Goal: Download file/media

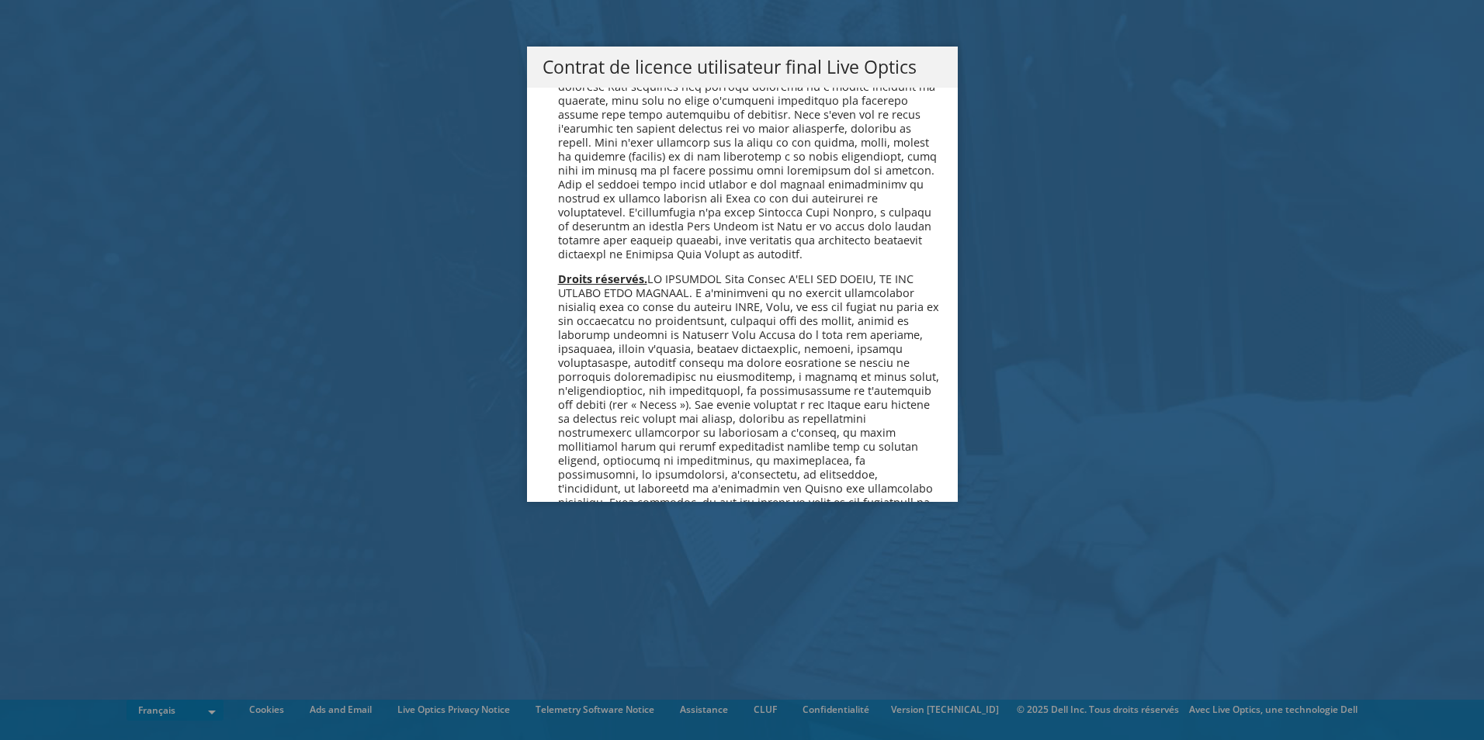
scroll to position [6859, 0]
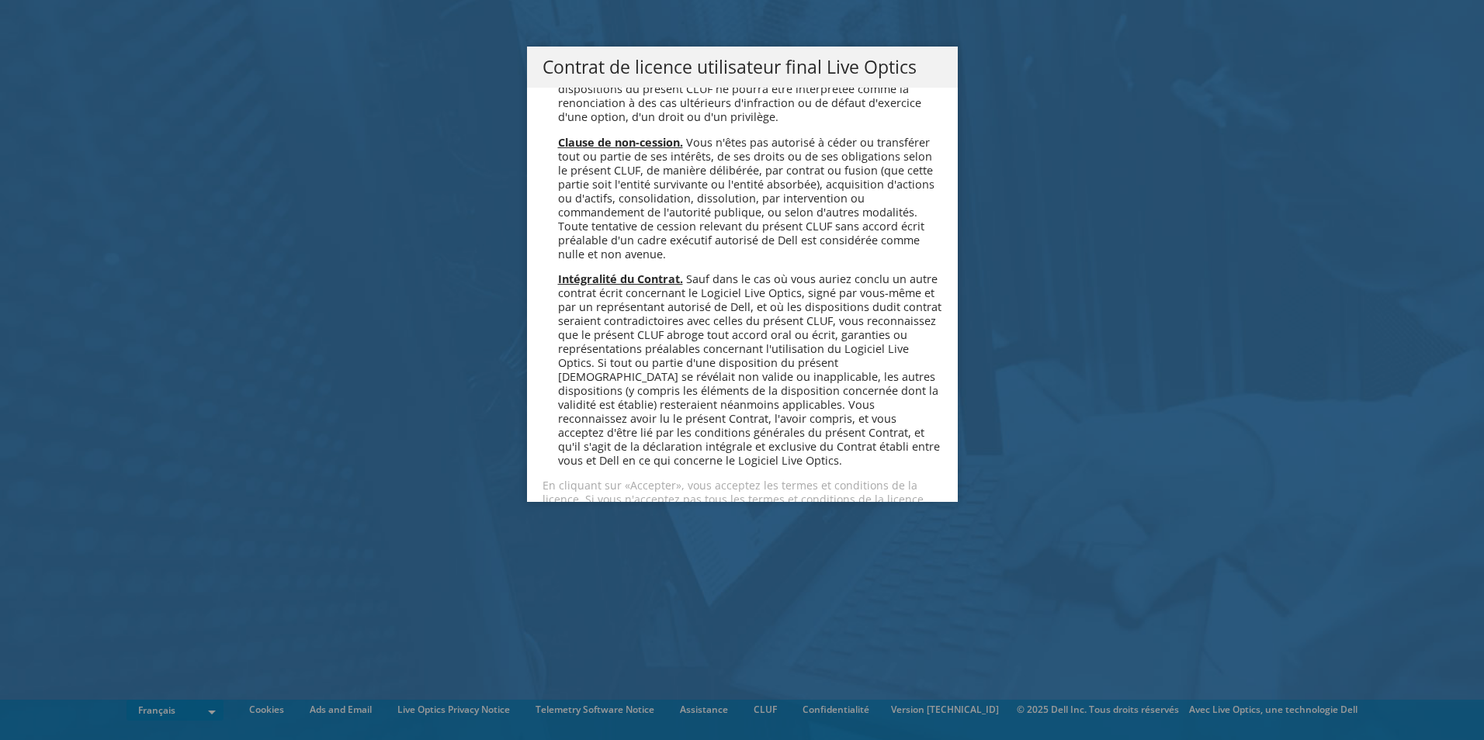
click at [577, 536] on link "Accepter" at bounding box center [588, 554] width 92 height 37
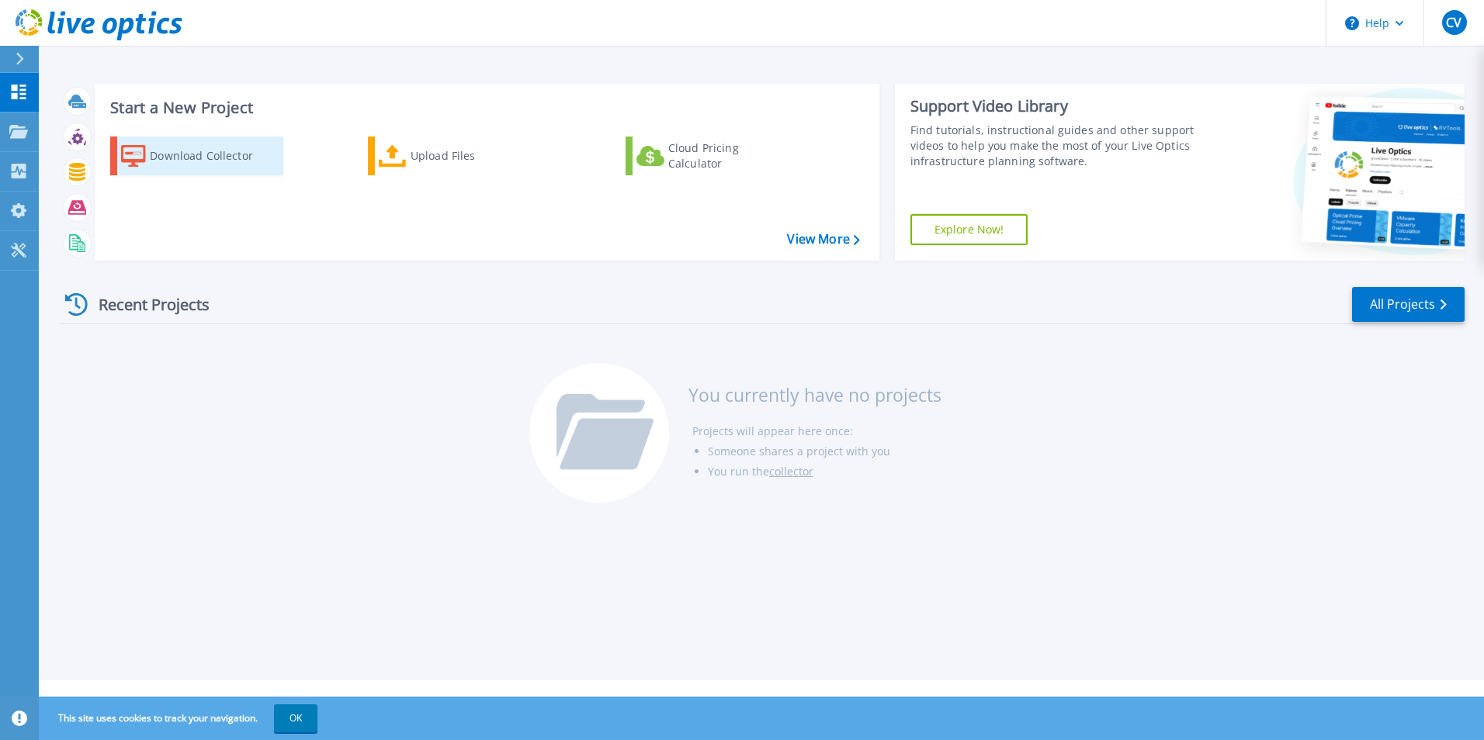
click at [180, 155] on div "Download Collector" at bounding box center [212, 155] width 124 height 31
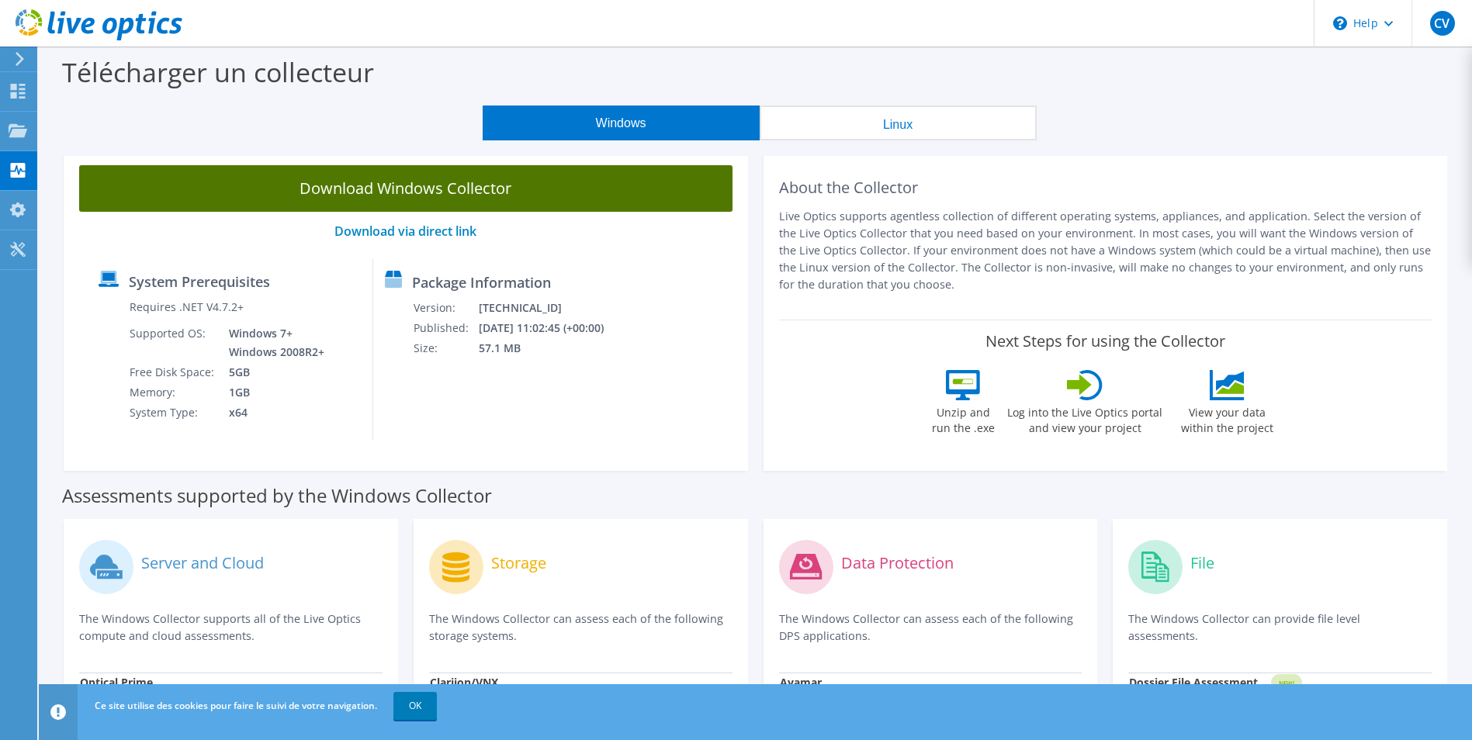
click at [361, 184] on link "Download Windows Collector" at bounding box center [405, 188] width 653 height 47
